Goal: Transaction & Acquisition: Subscribe to service/newsletter

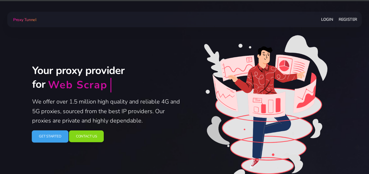
click at [61, 135] on link "Get Started" at bounding box center [50, 136] width 37 height 12
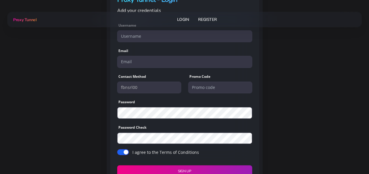
scroll to position [85, 0]
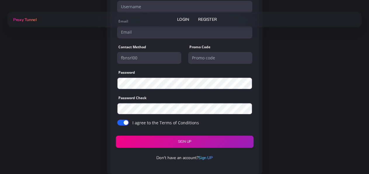
click at [130, 140] on button "Sign UP" at bounding box center [185, 141] width 138 height 12
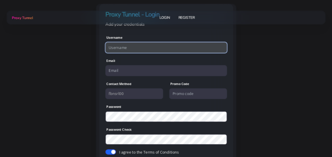
scroll to position [55, 0]
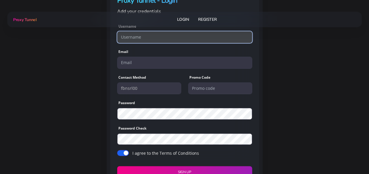
click at [147, 37] on input "text" at bounding box center [184, 37] width 135 height 12
paste input "fbnsrl.00@gmail.com"
type input "fbnsrl.00@gmail.com"
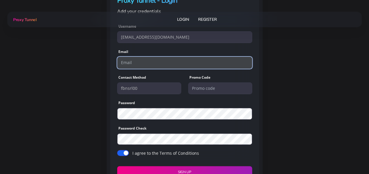
click at [155, 62] on input "email" at bounding box center [184, 63] width 135 height 12
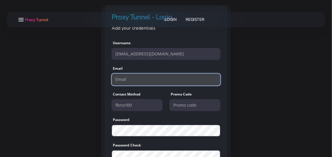
scroll to position [23, 0]
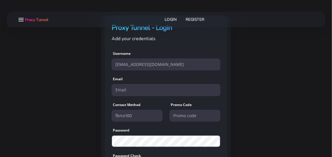
click at [40, 19] on span "Proxy Tunnel" at bounding box center [36, 20] width 23 height 6
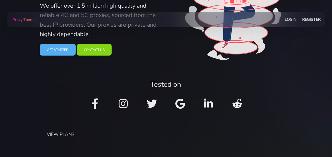
scroll to position [95, 0]
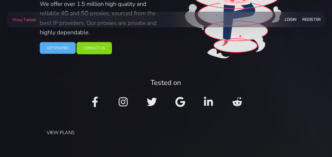
click at [91, 48] on link "Contact Us" at bounding box center [93, 48] width 35 height 12
click at [291, 19] on link "Login" at bounding box center [290, 19] width 12 height 11
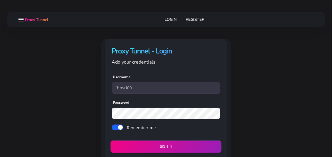
click at [176, 144] on button "Sign in" at bounding box center [165, 146] width 111 height 12
